Goal: Task Accomplishment & Management: Complete application form

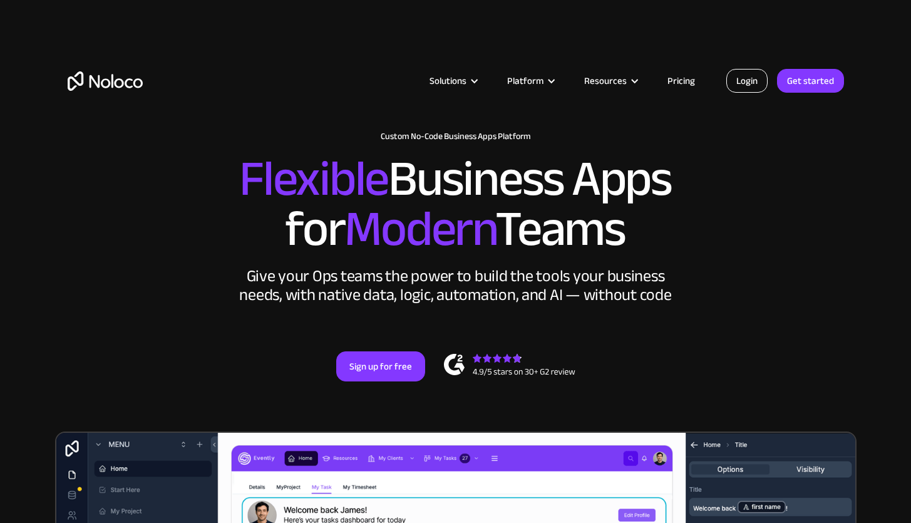
click at [749, 79] on link "Login" at bounding box center [746, 81] width 41 height 24
click at [755, 82] on link "Login" at bounding box center [746, 81] width 41 height 24
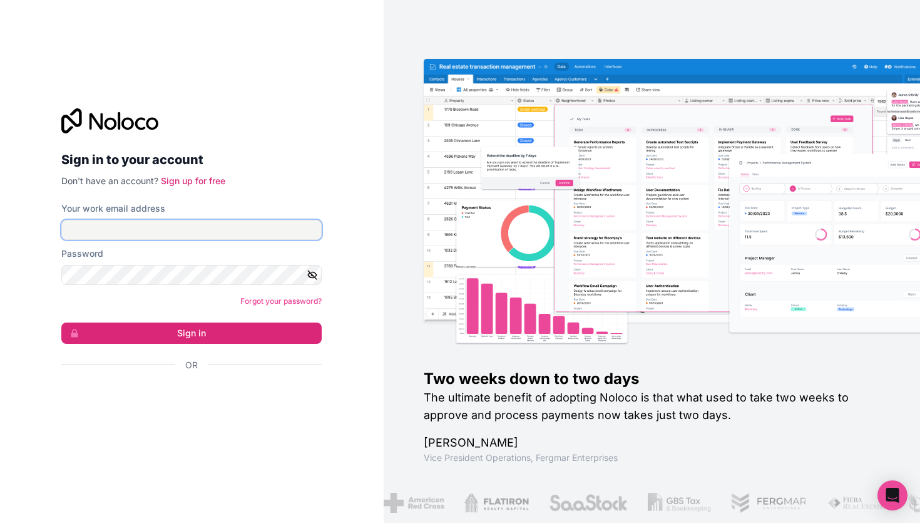
click at [257, 236] on input "Your work email address" at bounding box center [191, 230] width 260 height 20
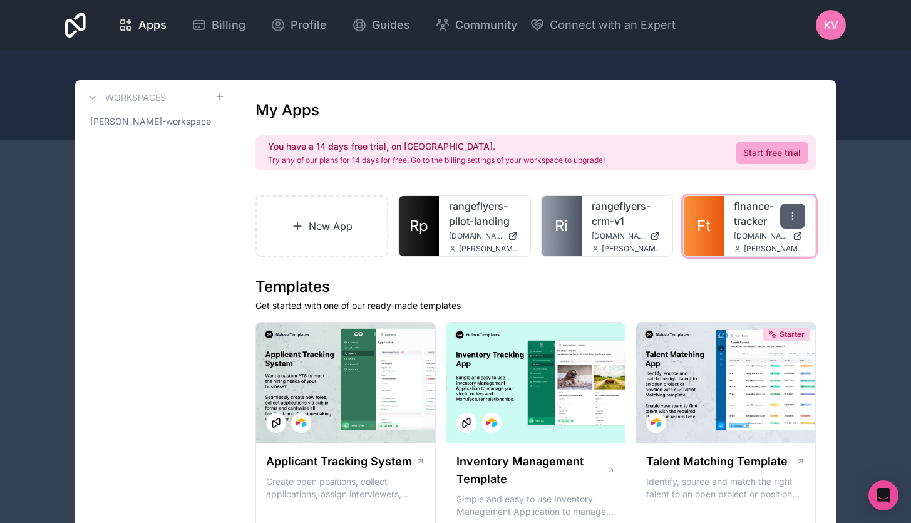
click at [788, 216] on icon at bounding box center [792, 216] width 10 height 10
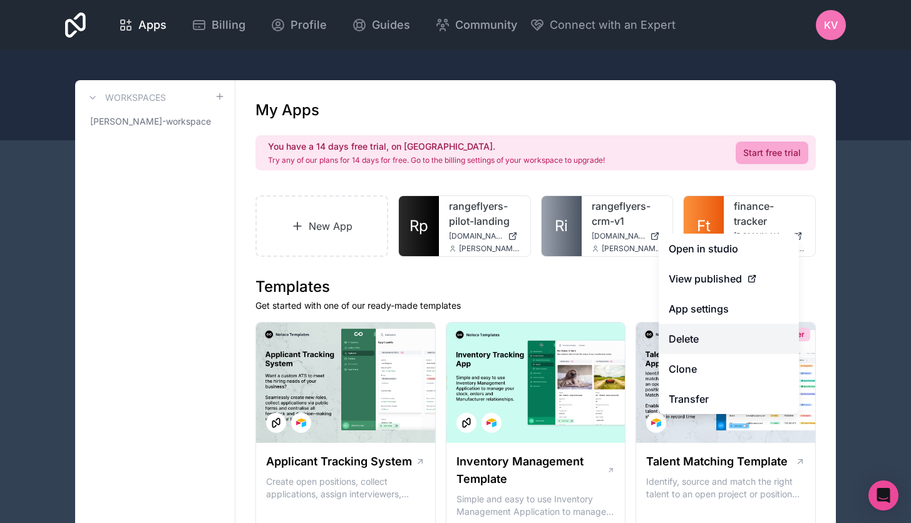
click at [715, 335] on button "Delete" at bounding box center [728, 339] width 140 height 30
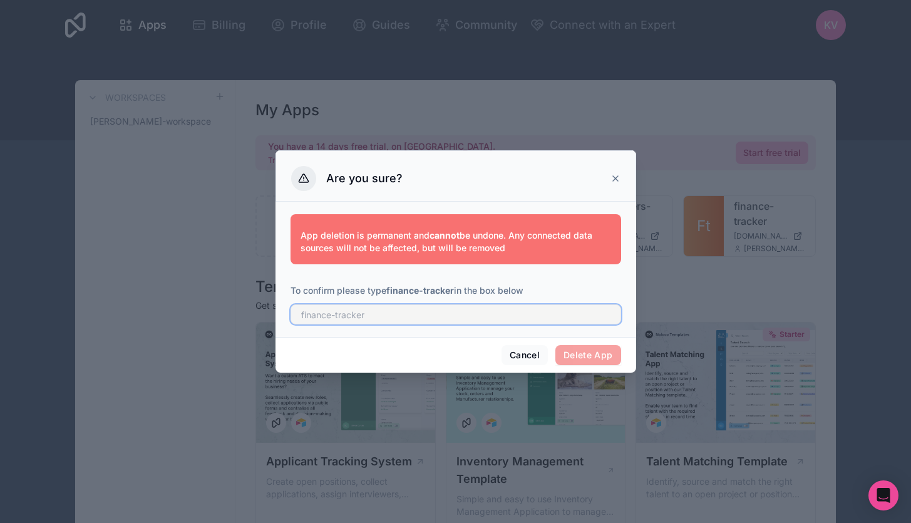
click at [481, 317] on input "text" at bounding box center [455, 314] width 330 height 20
type input "finance-tracker"
click at [621, 359] on div "Cancel Delete App" at bounding box center [455, 355] width 361 height 36
click at [603, 357] on button "Delete App" at bounding box center [588, 355] width 66 height 20
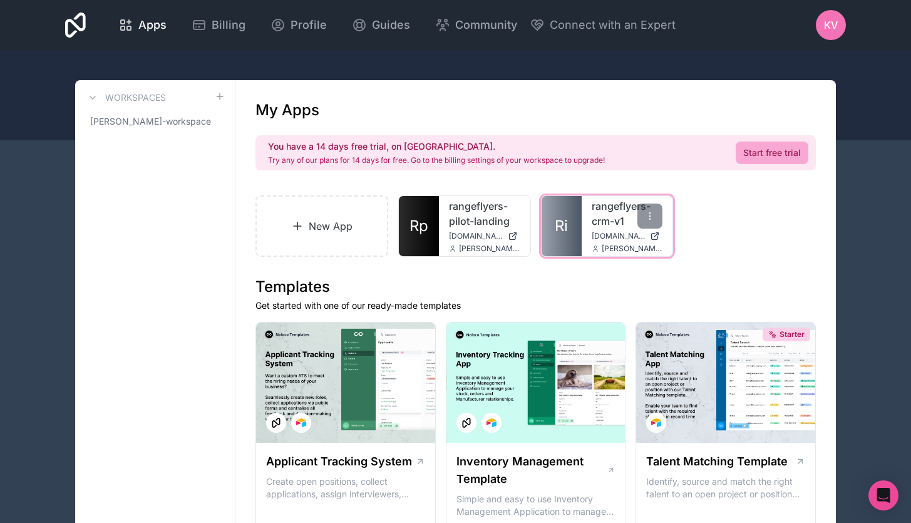
click at [608, 233] on span "[DOMAIN_NAME]" at bounding box center [618, 236] width 54 height 10
click at [603, 222] on link "rangeflyers-crm-v1" at bounding box center [626, 213] width 71 height 30
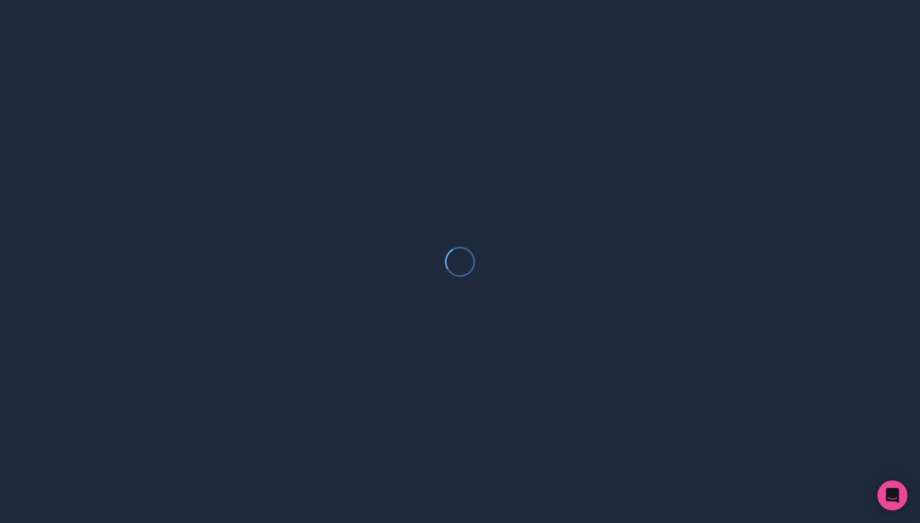
click at [603, 222] on div at bounding box center [460, 261] width 920 height 523
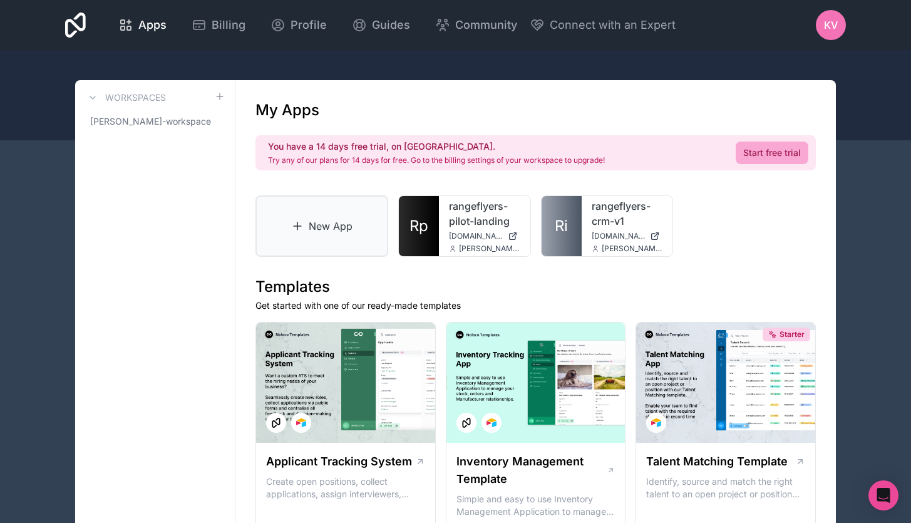
click at [332, 238] on link "New App" at bounding box center [321, 225] width 133 height 61
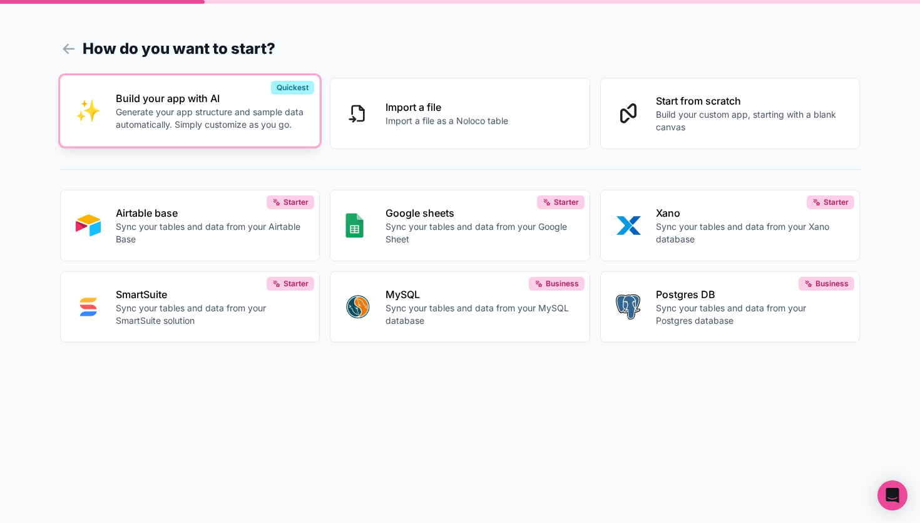
click at [235, 121] on p "Generate your app structure and sample data automatically. Simply customize as …" at bounding box center [210, 118] width 189 height 25
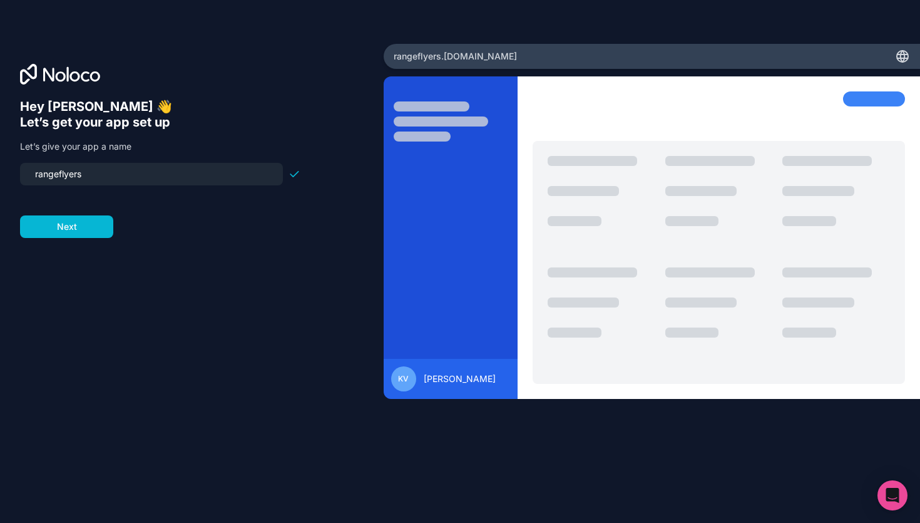
drag, startPoint x: 138, startPoint y: 178, endPoint x: 0, endPoint y: 165, distance: 138.9
click at [0, 165] on div "Hey [PERSON_NAME] 👋 Let’s get your app set up Let’s give your app a name rangef…" at bounding box center [192, 262] width 384 height 436
type input "rf-task-tracker"
click at [56, 233] on button "Next" at bounding box center [66, 226] width 93 height 23
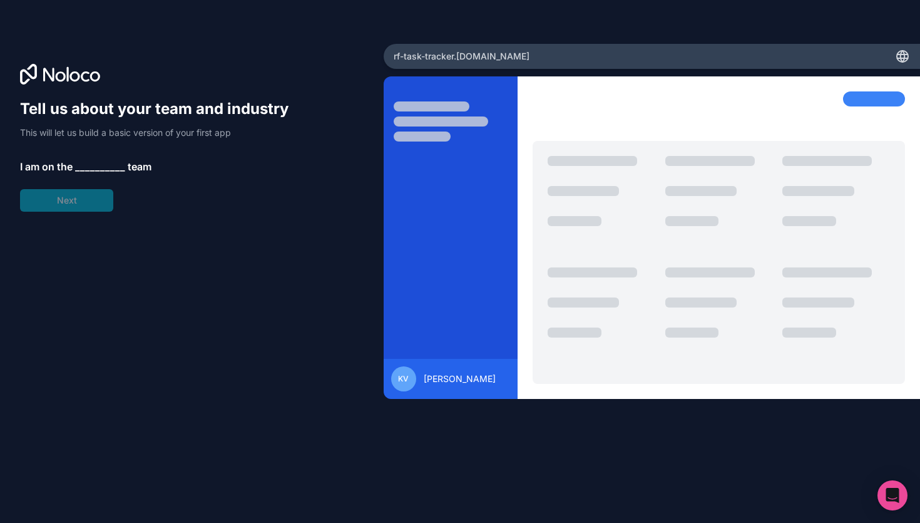
click at [101, 153] on div "Tell us about your team and industry This will let us build a basic version of …" at bounding box center [160, 155] width 280 height 113
click at [93, 165] on span "__________" at bounding box center [100, 166] width 50 height 15
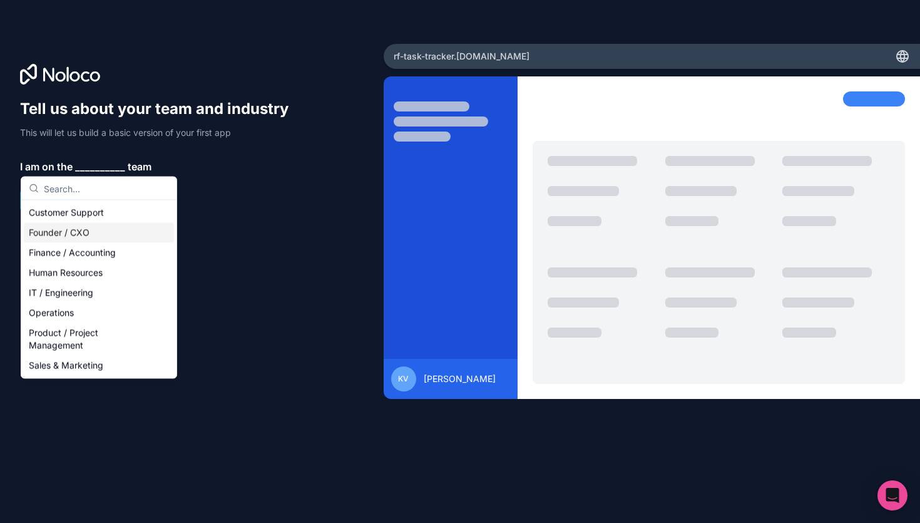
click at [105, 235] on div "Founder / CXO" at bounding box center [99, 233] width 150 height 20
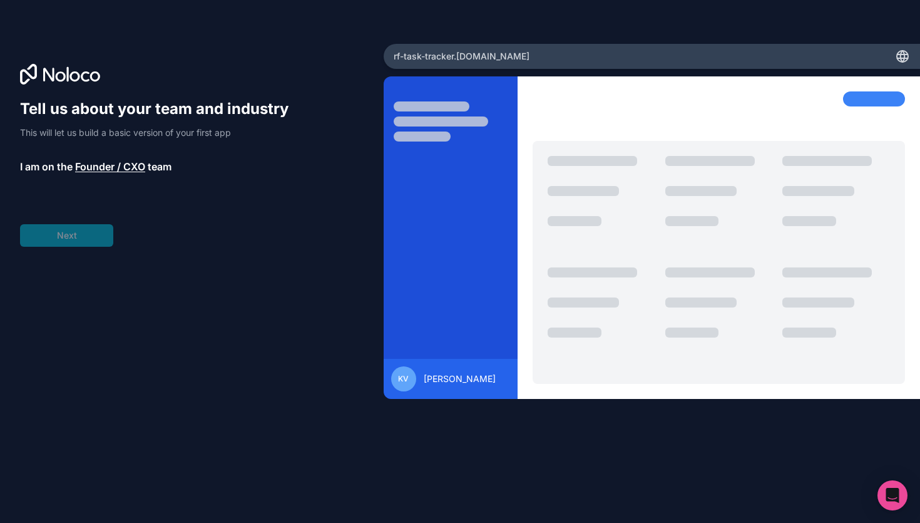
click at [90, 237] on div "Tell us about your team and industry This will let us build a basic version of …" at bounding box center [160, 173] width 280 height 148
click at [102, 211] on div "Tell us about your team and industry This will let us build a basic version of …" at bounding box center [160, 173] width 280 height 148
click at [102, 202] on span "__________" at bounding box center [104, 201] width 50 height 15
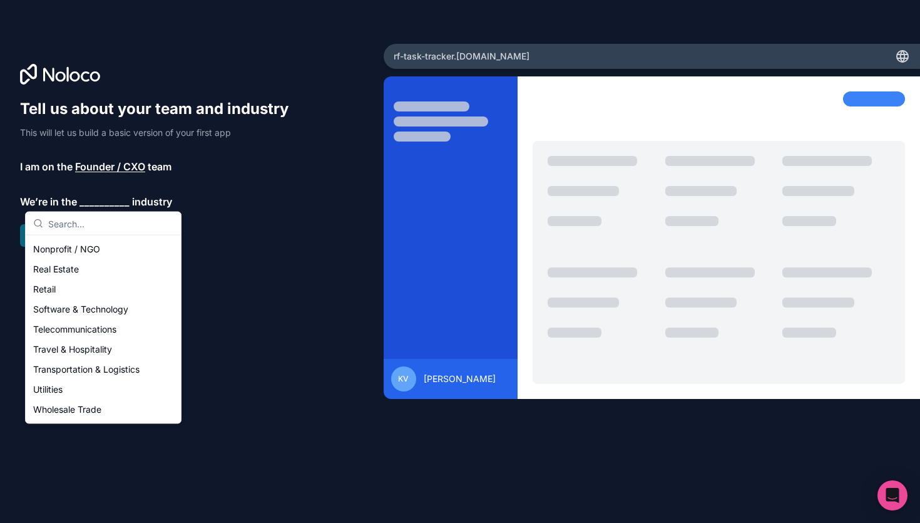
scroll to position [258, 0]
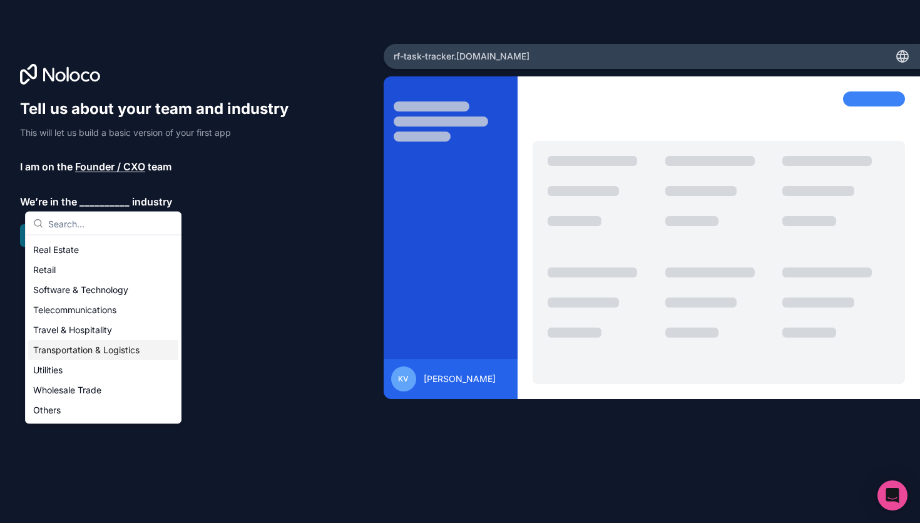
click at [103, 344] on div "Transportation & Logistics" at bounding box center [103, 350] width 150 height 20
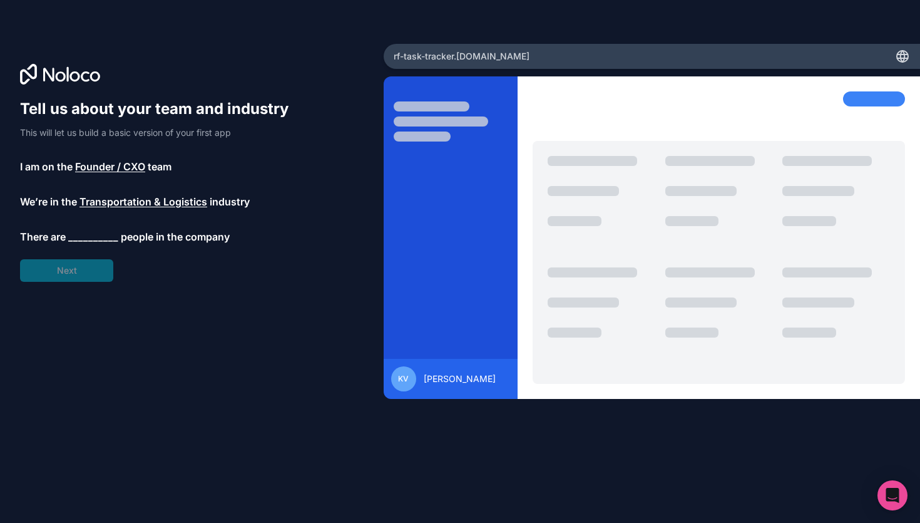
click at [85, 237] on span "__________" at bounding box center [93, 236] width 50 height 15
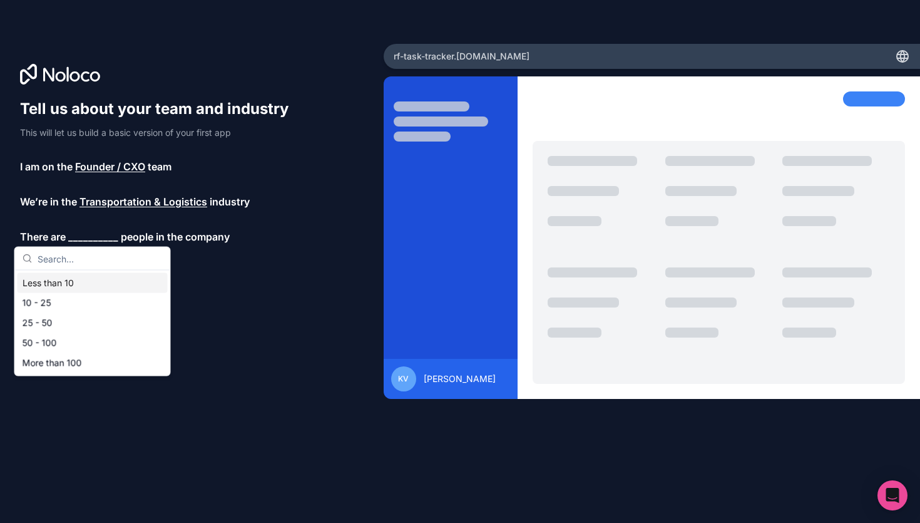
click at [68, 284] on div "Less than 10" at bounding box center [93, 283] width 150 height 20
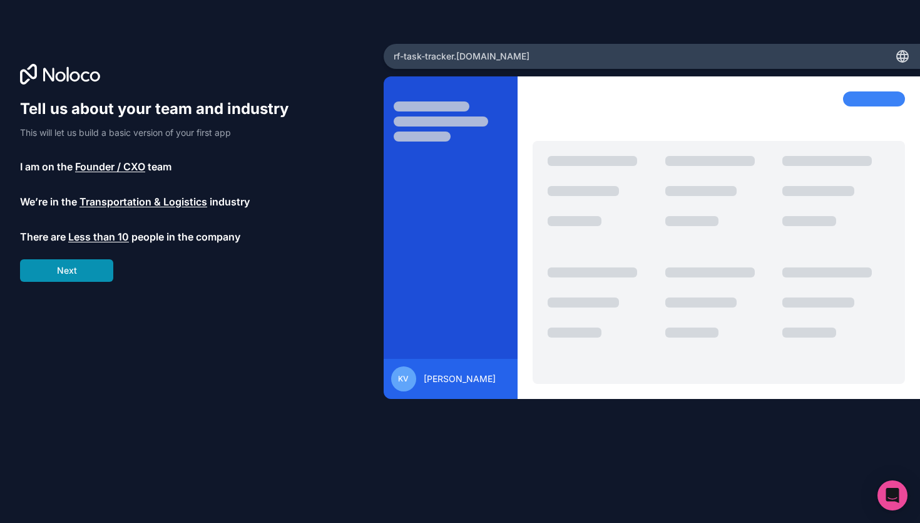
click at [87, 275] on button "Next" at bounding box center [66, 270] width 93 height 23
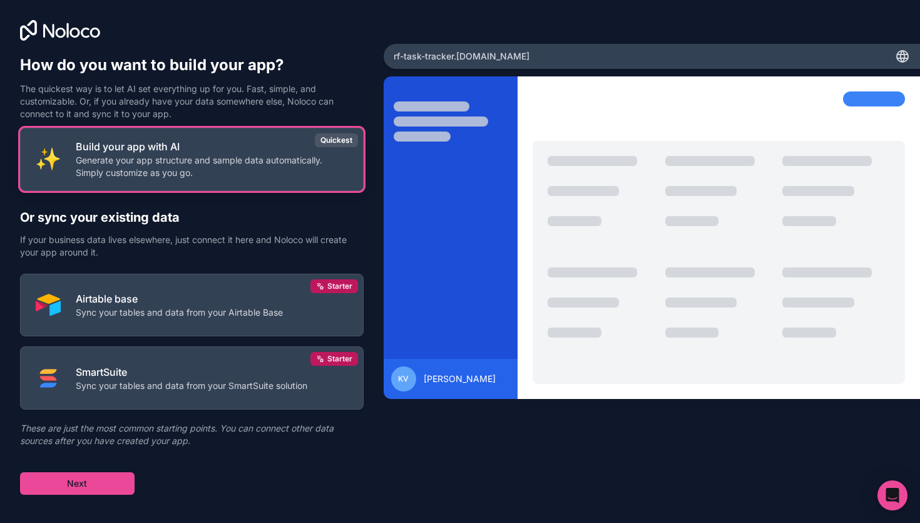
click at [202, 163] on p "Generate your app structure and sample data automatically. Simply customize as …" at bounding box center [212, 166] width 272 height 25
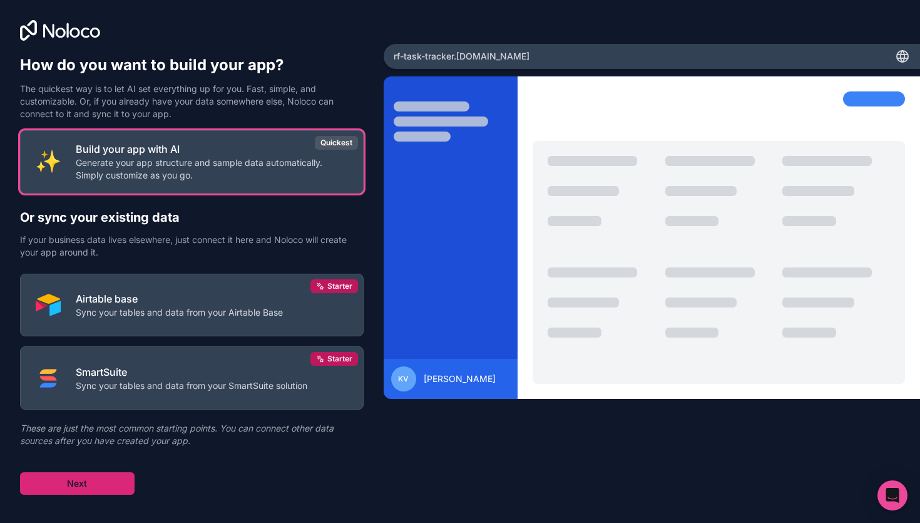
click at [91, 488] on button "Next" at bounding box center [77, 483] width 115 height 23
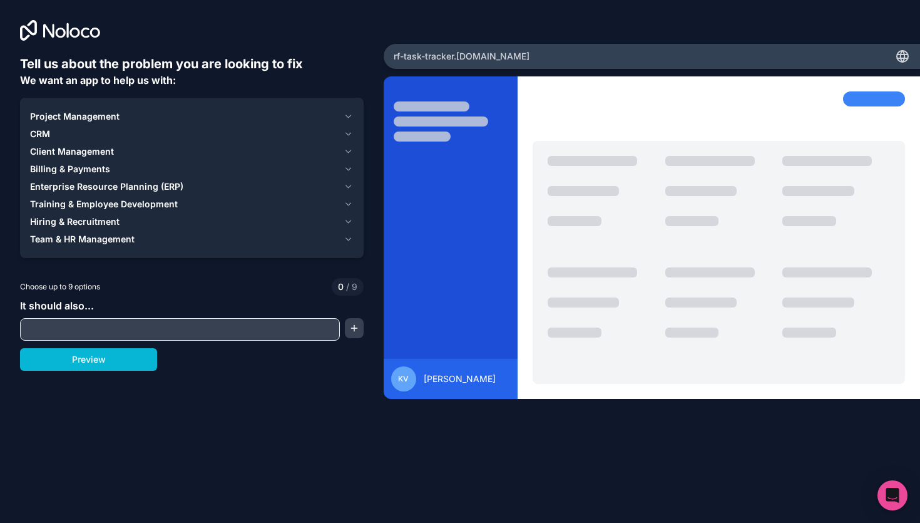
click at [342, 111] on button "Project Management" at bounding box center [192, 117] width 324 height 18
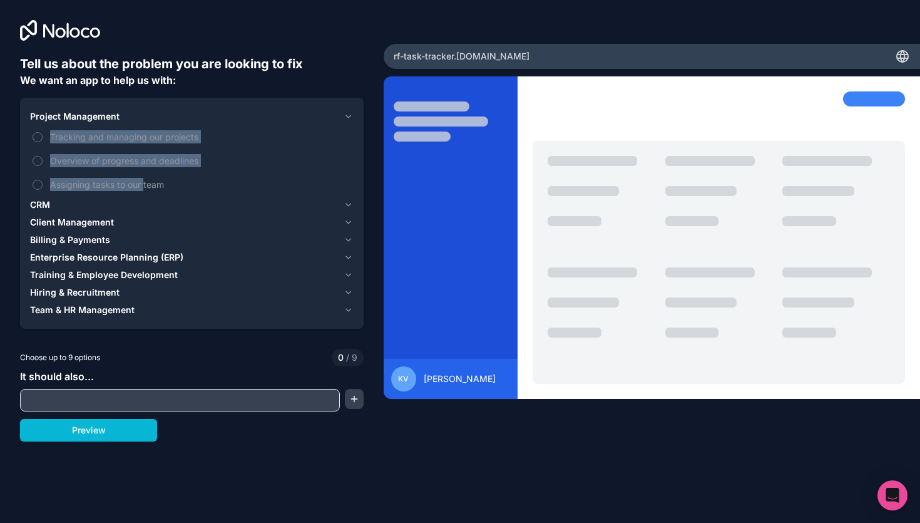
drag, startPoint x: 144, startPoint y: 187, endPoint x: 349, endPoint y: 111, distance: 218.2
click at [347, 112] on div "Project Management Tracking and managing our projects Overview of progress and …" at bounding box center [192, 152] width 324 height 88
click at [349, 111] on icon "button" at bounding box center [348, 116] width 9 height 10
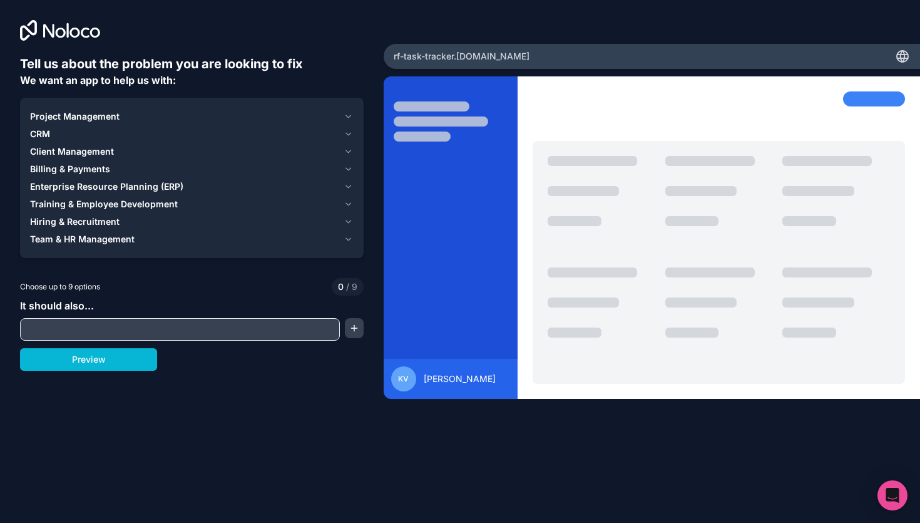
click at [347, 134] on icon "button" at bounding box center [348, 134] width 5 height 3
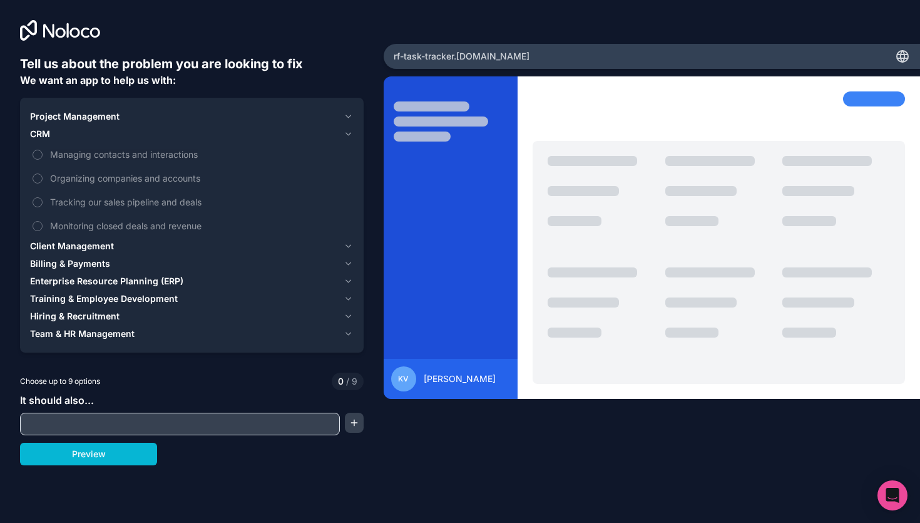
click at [347, 134] on icon "button" at bounding box center [348, 134] width 5 height 3
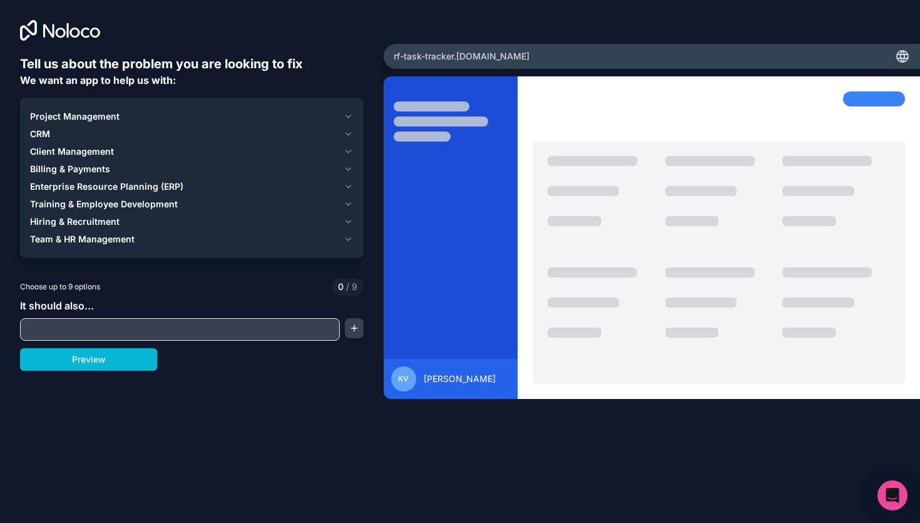
click at [346, 148] on icon "button" at bounding box center [348, 151] width 9 height 10
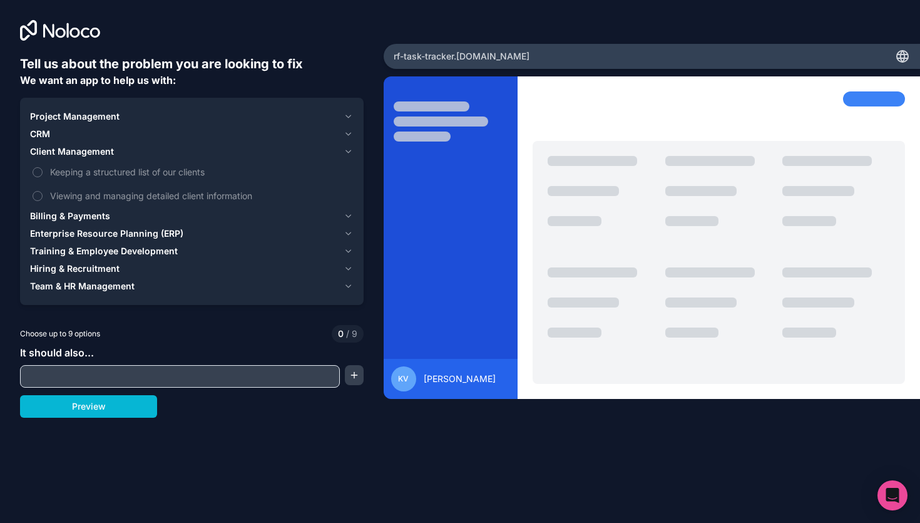
click at [346, 148] on icon "button" at bounding box center [348, 151] width 9 height 10
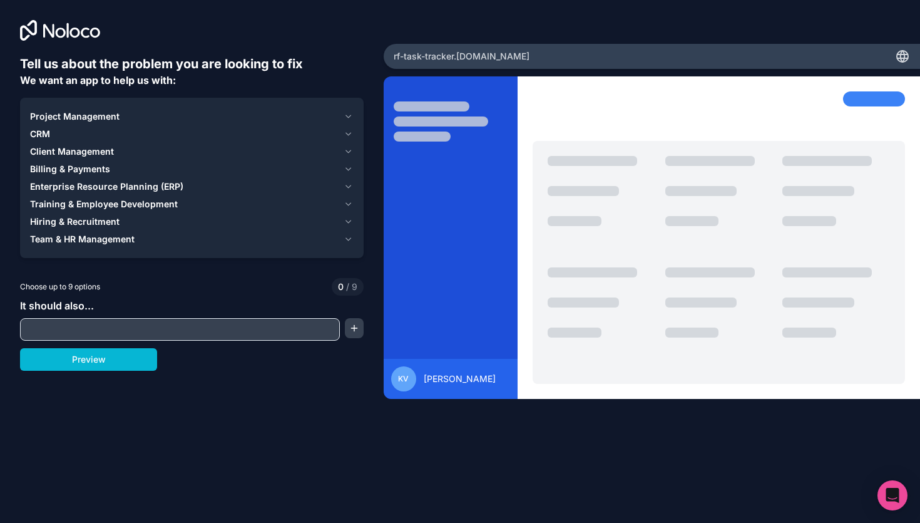
click at [348, 165] on icon "button" at bounding box center [348, 169] width 9 height 10
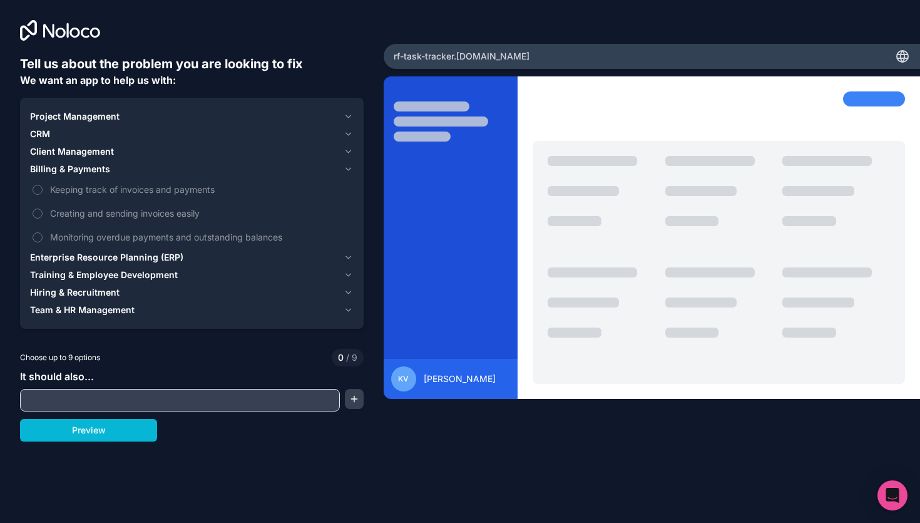
click at [348, 165] on icon "button" at bounding box center [348, 169] width 9 height 10
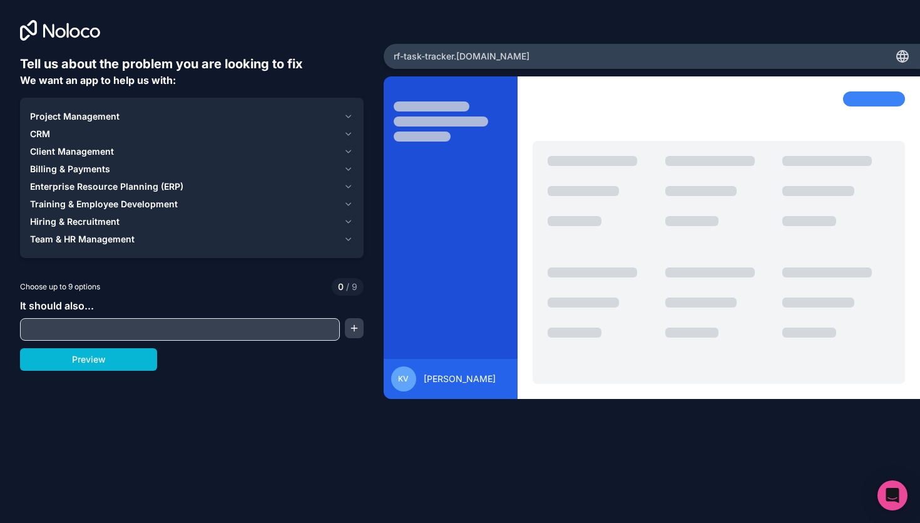
click at [348, 165] on icon "button" at bounding box center [348, 169] width 9 height 10
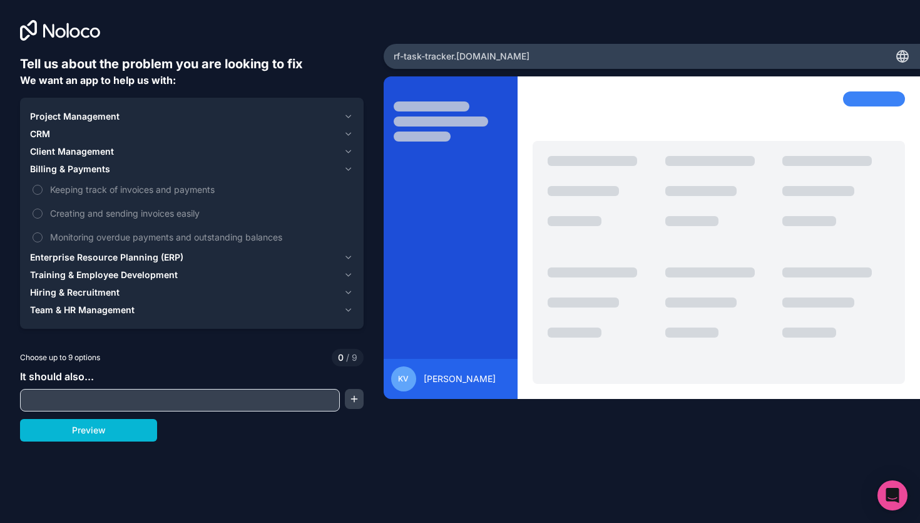
click at [348, 165] on icon "button" at bounding box center [348, 169] width 9 height 10
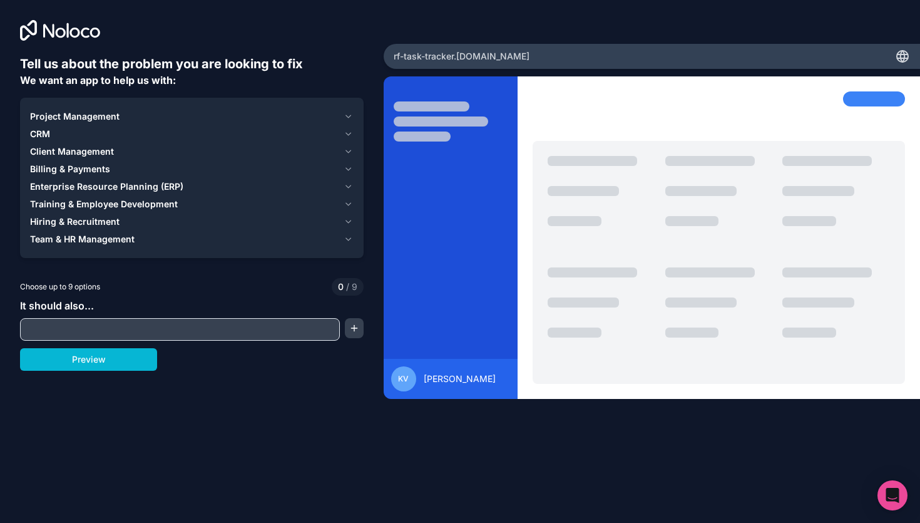
click at [347, 185] on icon "button" at bounding box center [348, 187] width 9 height 10
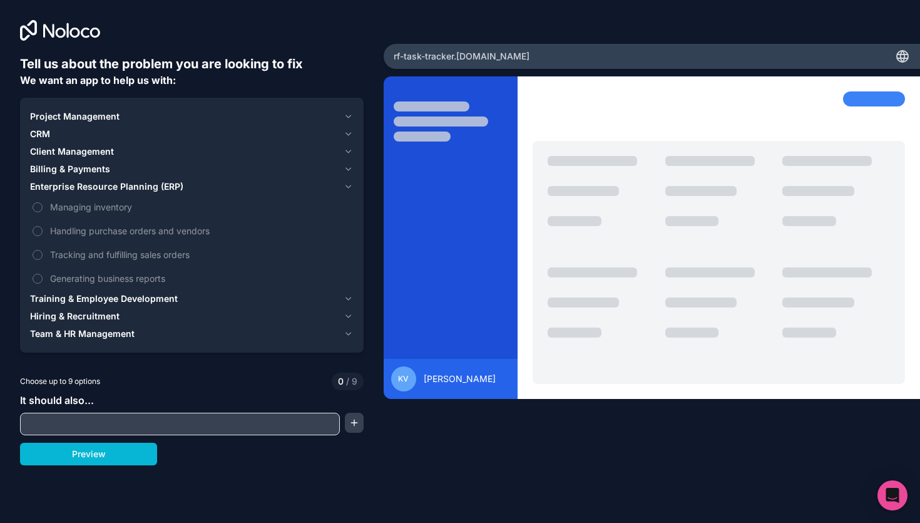
click at [347, 185] on icon "button" at bounding box center [348, 187] width 9 height 10
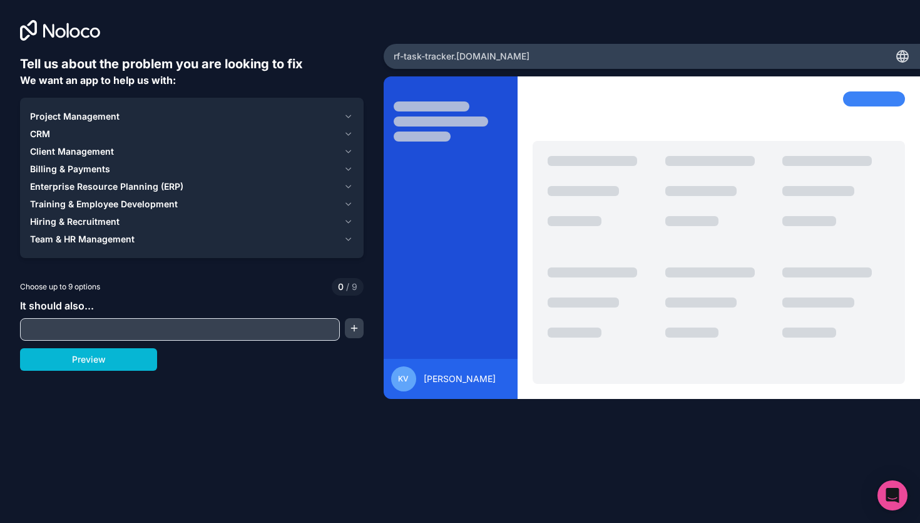
click at [347, 185] on icon "button" at bounding box center [348, 187] width 9 height 10
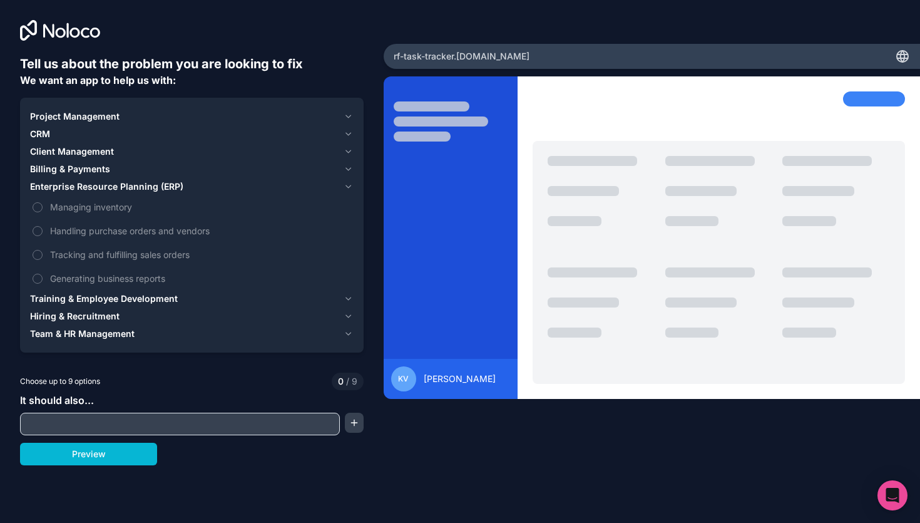
click at [347, 185] on icon "button" at bounding box center [348, 187] width 9 height 10
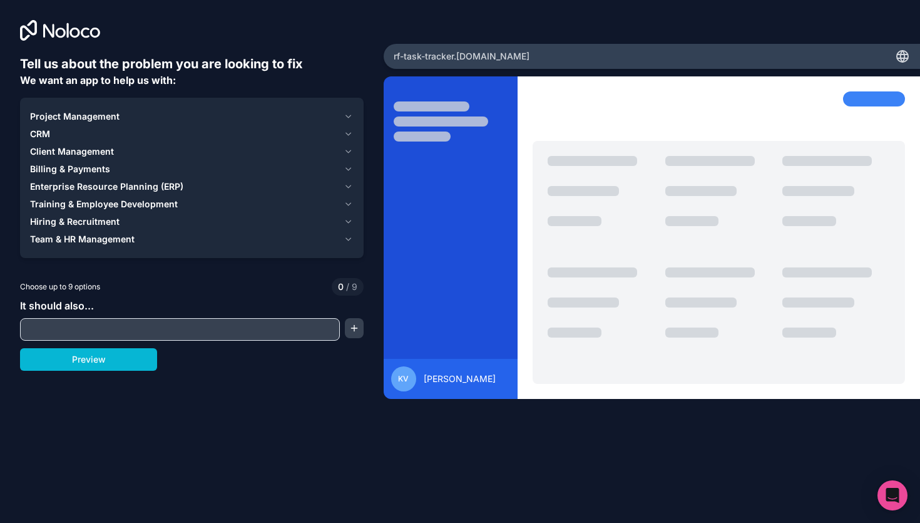
click at [349, 206] on icon "button" at bounding box center [348, 204] width 9 height 10
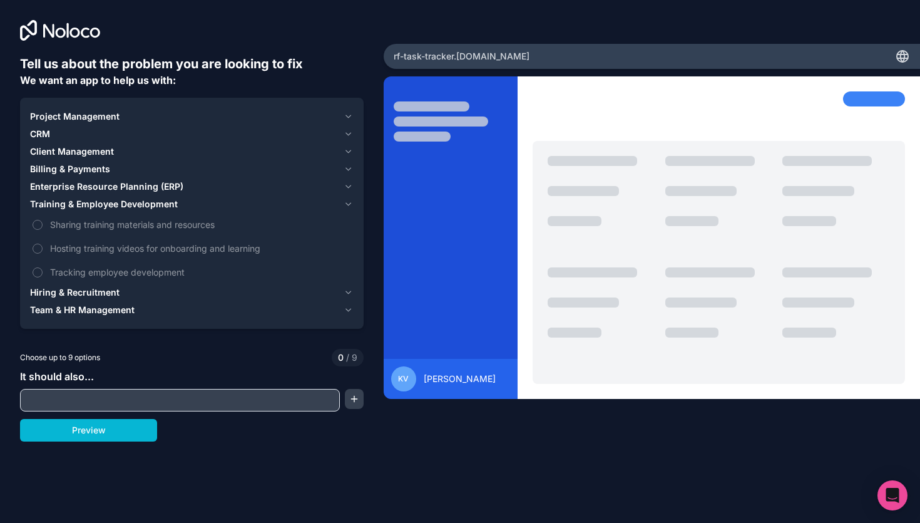
click at [349, 206] on icon "button" at bounding box center [348, 204] width 9 height 10
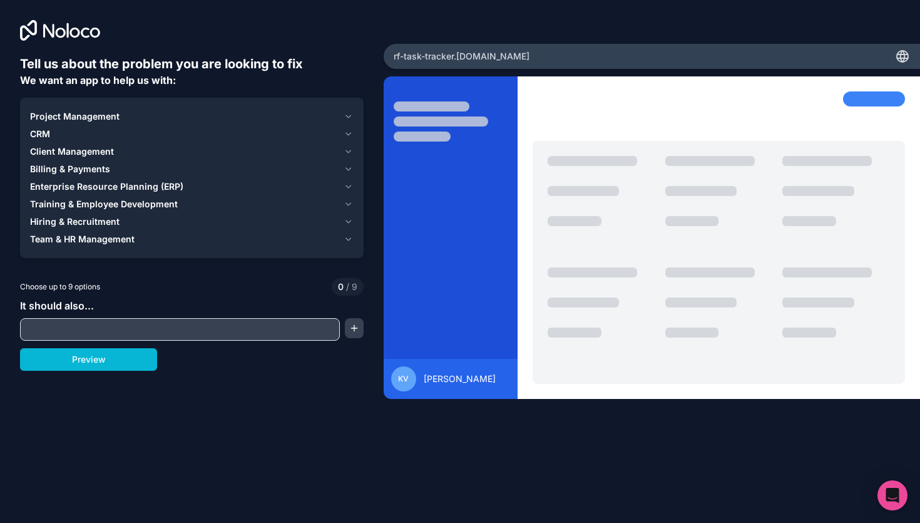
click at [349, 220] on icon "button" at bounding box center [348, 222] width 9 height 10
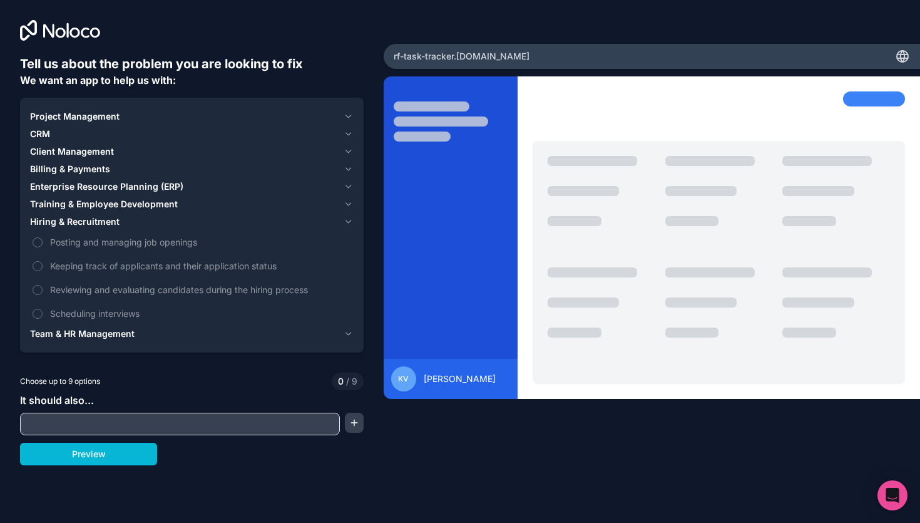
click at [349, 220] on icon "button" at bounding box center [348, 222] width 9 height 10
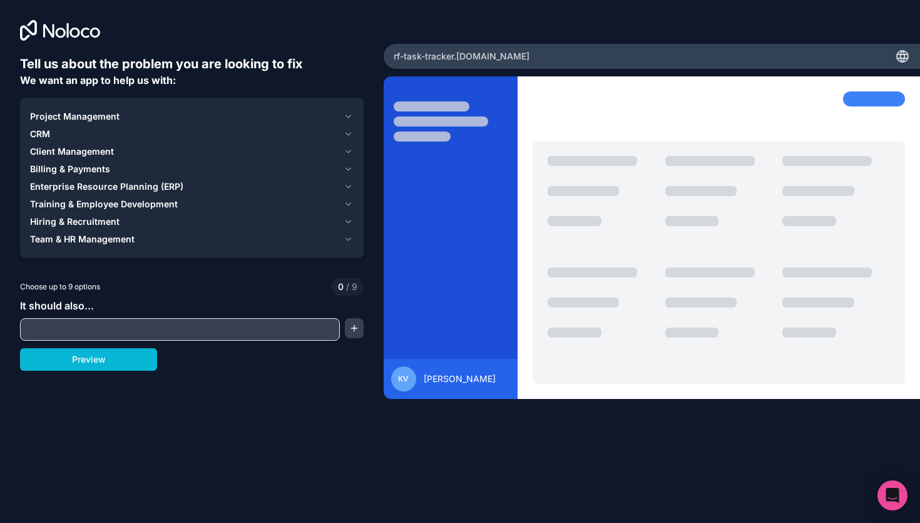
click at [349, 238] on icon "button" at bounding box center [348, 239] width 9 height 10
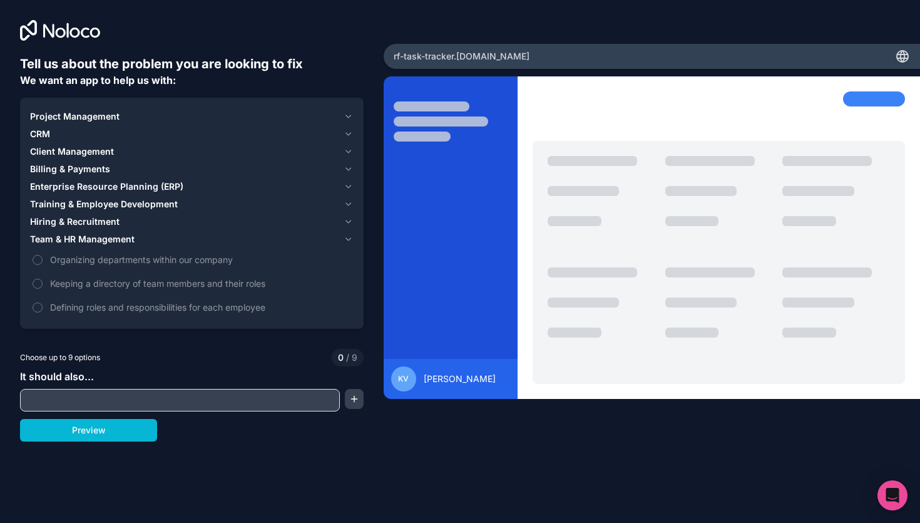
click at [349, 238] on icon "button" at bounding box center [348, 239] width 9 height 10
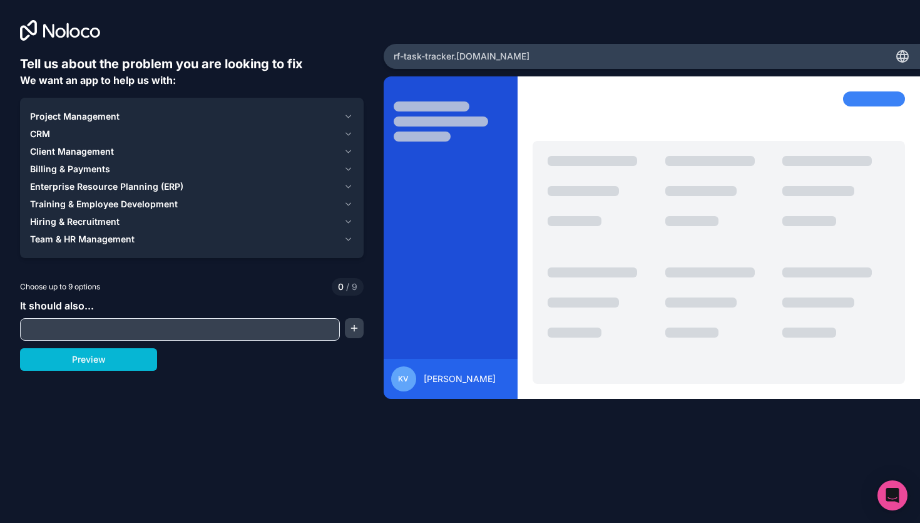
click at [346, 119] on icon "button" at bounding box center [348, 116] width 9 height 10
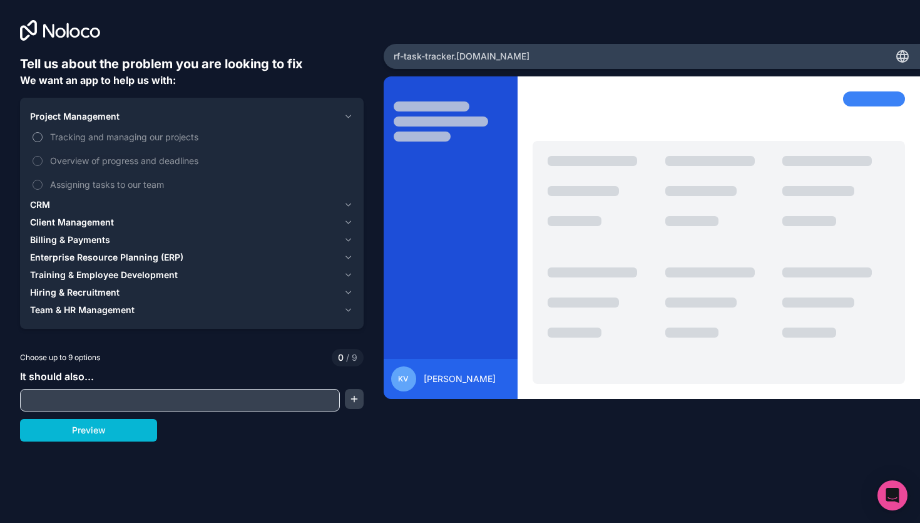
click at [191, 133] on span "Tracking and managing our projects" at bounding box center [200, 136] width 301 height 13
click at [43, 133] on button "Tracking and managing our projects" at bounding box center [38, 137] width 10 height 10
click at [175, 160] on span "Overview of progress and deadlines" at bounding box center [200, 160] width 301 height 13
click at [43, 160] on button "Overview of progress and deadlines" at bounding box center [38, 161] width 10 height 10
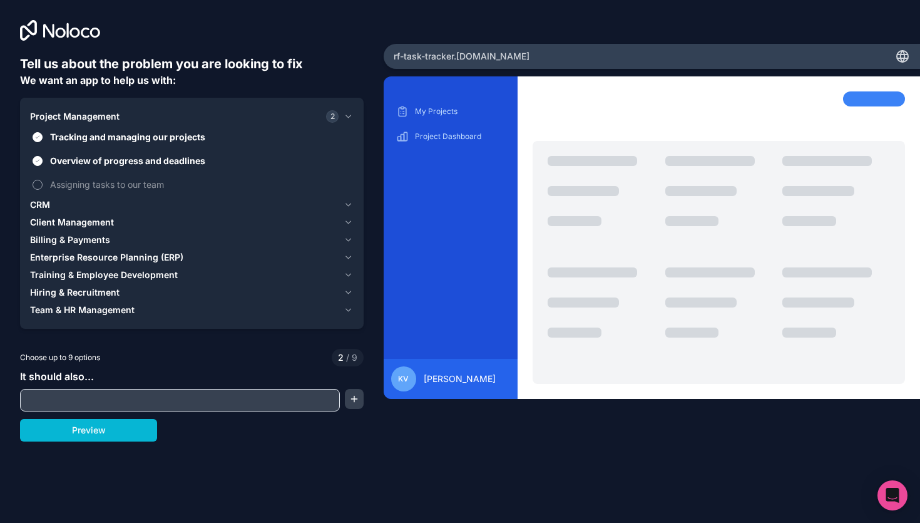
click at [114, 187] on span "Assigning tasks to our team" at bounding box center [200, 184] width 301 height 13
click at [43, 187] on button "Assigning tasks to our team" at bounding box center [38, 185] width 10 height 10
drag, startPoint x: 94, startPoint y: 422, endPoint x: 141, endPoint y: 422, distance: 47.6
click at [141, 422] on button "Preview" at bounding box center [88, 430] width 137 height 23
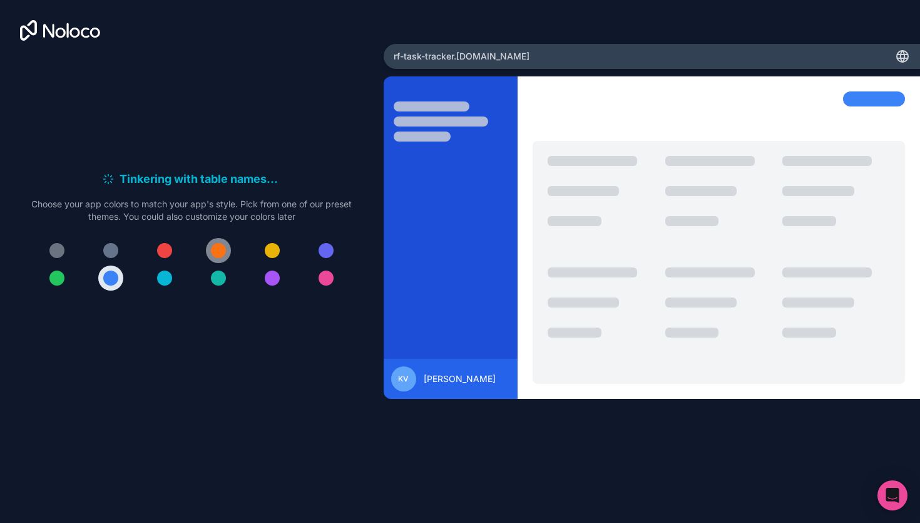
click at [222, 250] on div at bounding box center [218, 250] width 15 height 15
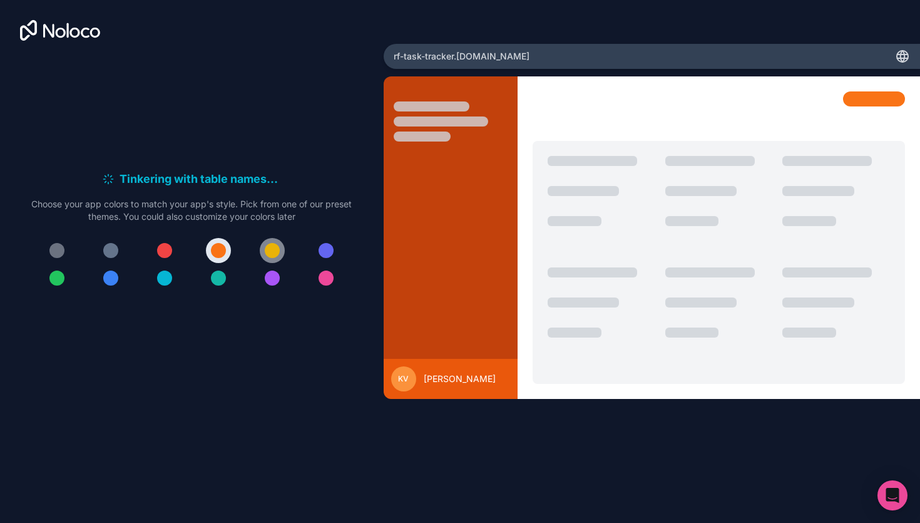
click at [267, 249] on div at bounding box center [272, 250] width 15 height 15
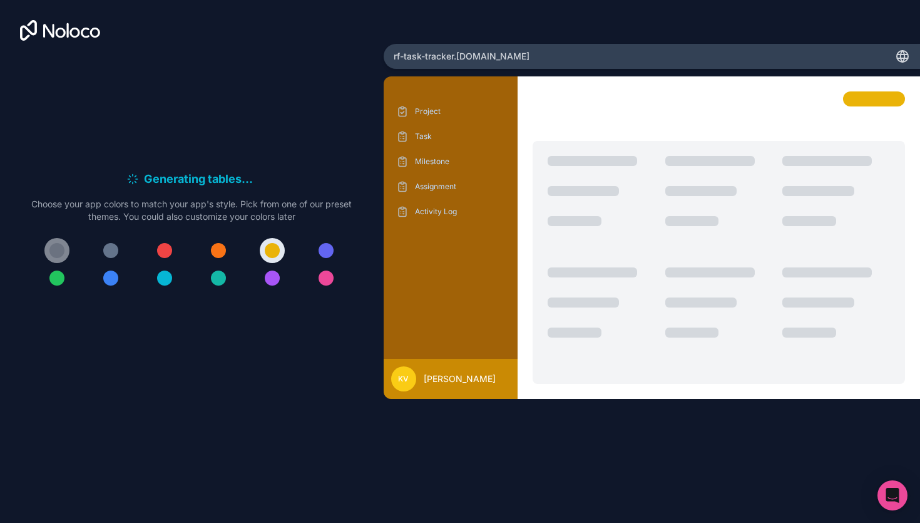
drag, startPoint x: 113, startPoint y: 255, endPoint x: 62, endPoint y: 255, distance: 50.7
click at [111, 255] on div at bounding box center [110, 250] width 15 height 15
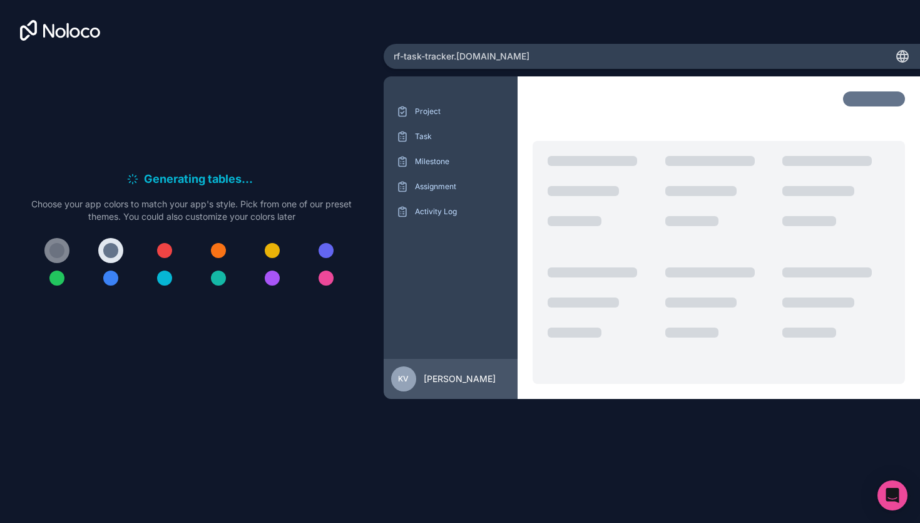
click at [54, 255] on div at bounding box center [56, 250] width 15 height 15
